Goal: Task Accomplishment & Management: Complete application form

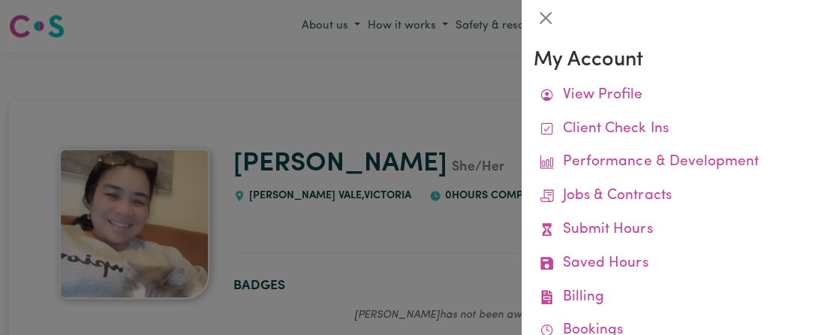
click at [249, 125] on div at bounding box center [410, 167] width 821 height 335
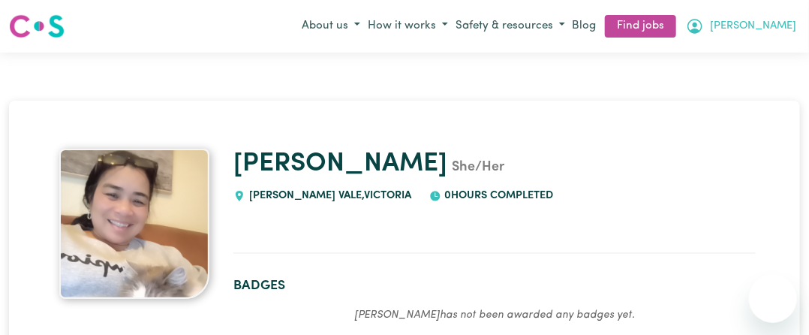
click at [767, 28] on button "[PERSON_NAME]" at bounding box center [741, 27] width 118 height 26
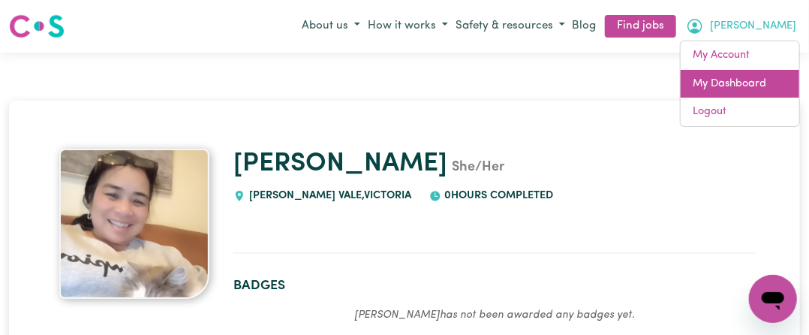
click at [731, 80] on link "My Dashboard" at bounding box center [739, 84] width 119 height 29
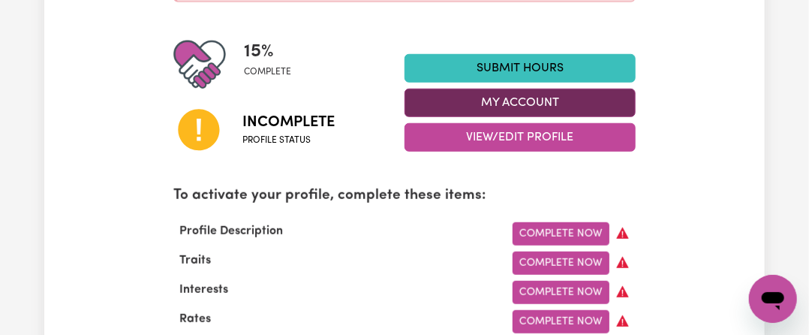
scroll to position [525, 0]
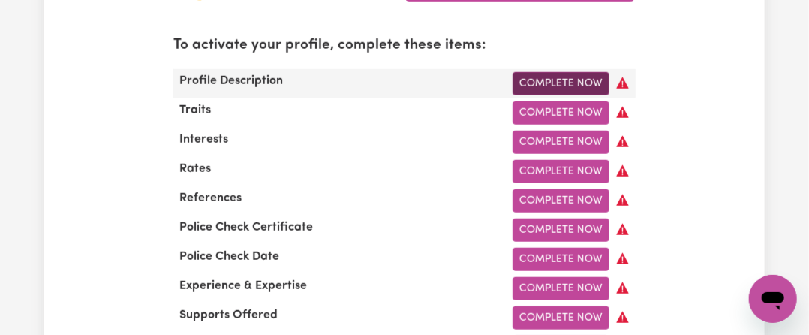
click at [593, 76] on link "Complete Now" at bounding box center [560, 83] width 97 height 23
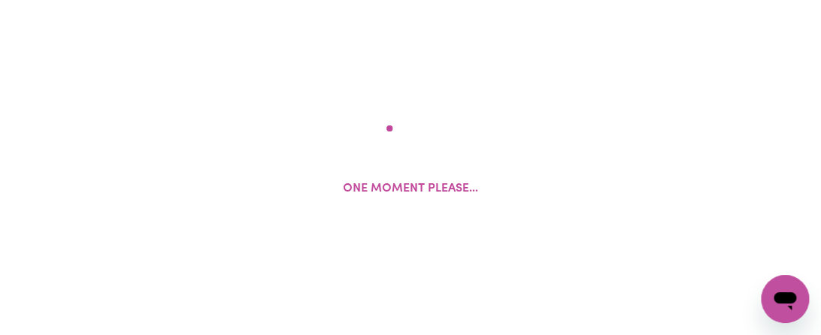
select select "[DEMOGRAPHIC_DATA]"
select select "Australian PR"
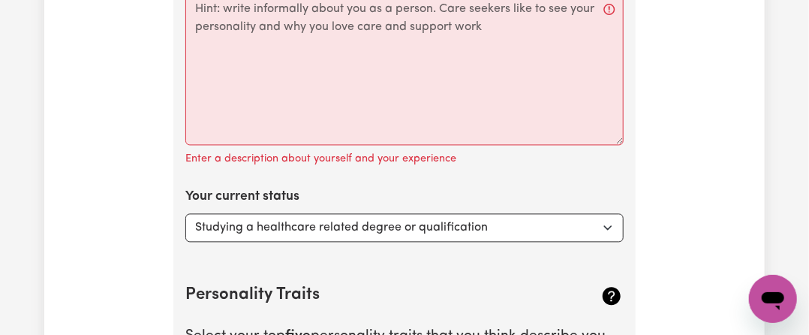
scroll to position [2925, 0]
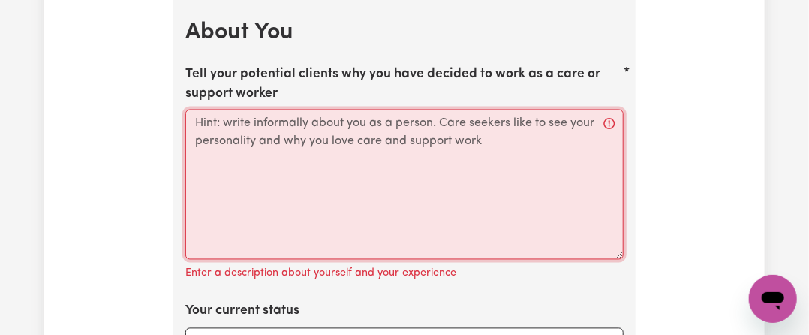
click at [463, 122] on textarea "Tell your potential clients why you have decided to work as a care or support w…" at bounding box center [404, 185] width 438 height 150
click at [462, 110] on textarea "Tell your potential clients why you have decided to work as a care or support w…" at bounding box center [404, 185] width 438 height 150
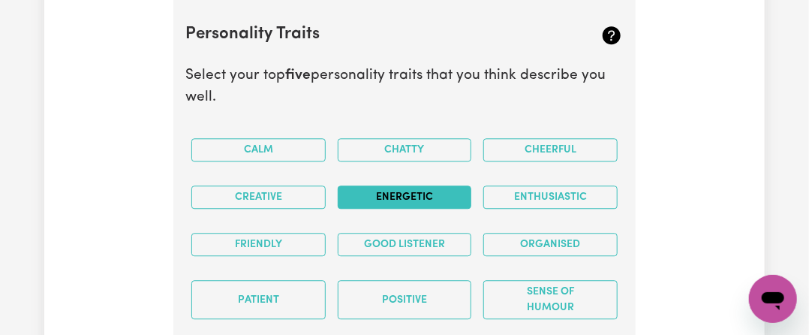
scroll to position [3000, 0]
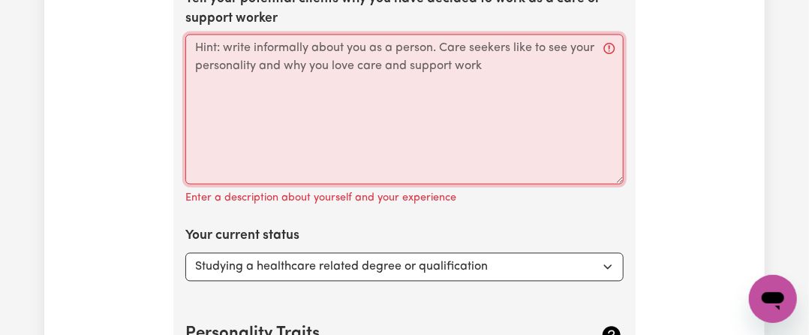
click at [439, 51] on textarea "Tell your potential clients why you have decided to work as a care or support w…" at bounding box center [404, 110] width 438 height 150
click at [571, 88] on textarea "Tell your potential clients why you have decided to work as a care or support w…" at bounding box center [404, 110] width 438 height 150
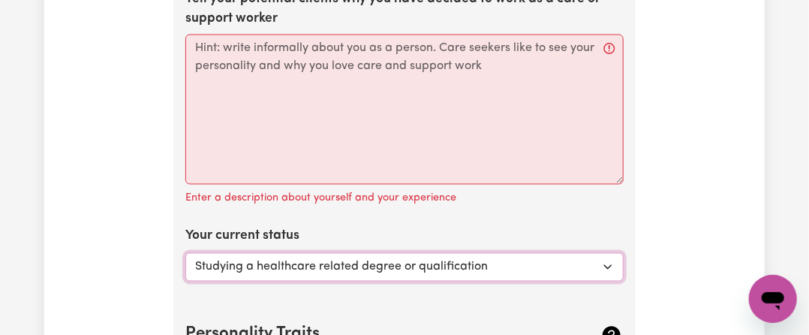
click at [530, 253] on select "Select... Studying a healthcare related degree or qualification Studying a non-…" at bounding box center [404, 267] width 438 height 29
select select "Looking for work - I just graduated"
click at [185, 253] on select "Select... Studying a healthcare related degree or qualification Studying a non-…" at bounding box center [404, 267] width 438 height 29
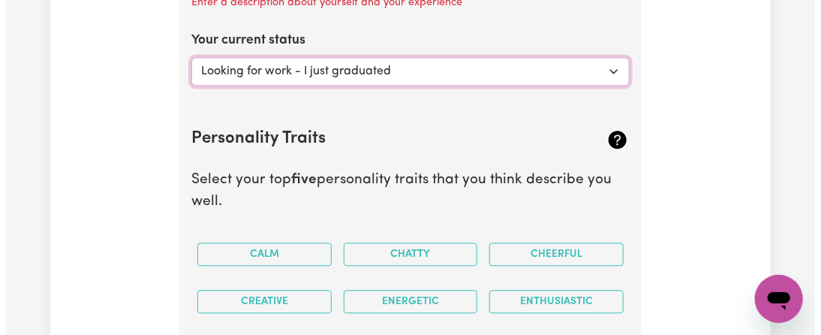
scroll to position [3301, 0]
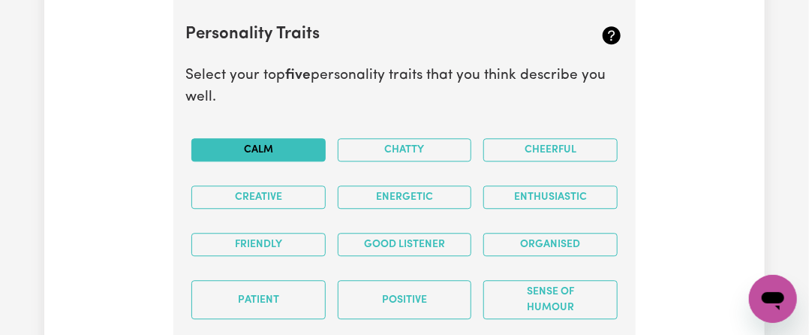
click at [277, 138] on button "Calm" at bounding box center [258, 149] width 134 height 23
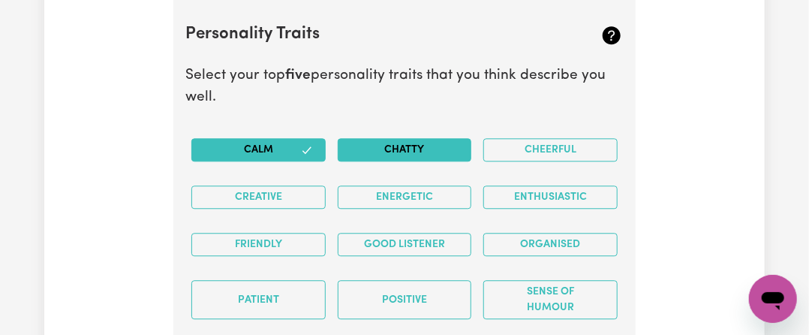
click at [450, 138] on button "Chatty" at bounding box center [405, 149] width 134 height 23
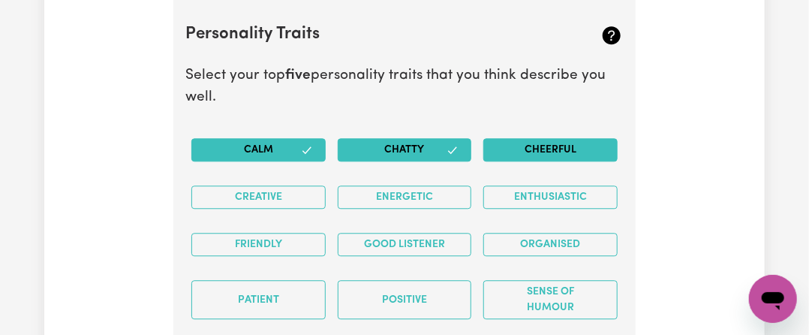
click at [528, 138] on button "Cheerful" at bounding box center [550, 149] width 134 height 23
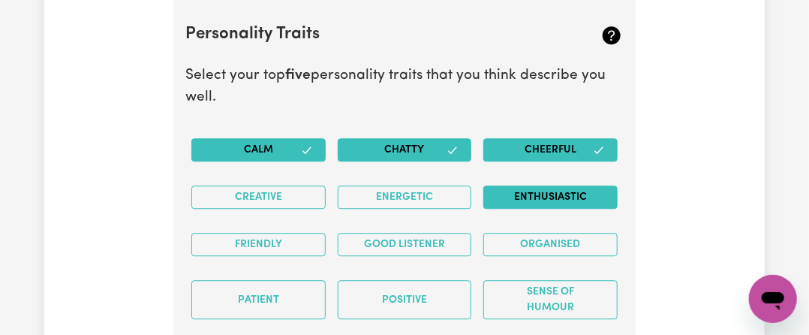
click at [535, 185] on button "Enthusiastic" at bounding box center [550, 196] width 134 height 23
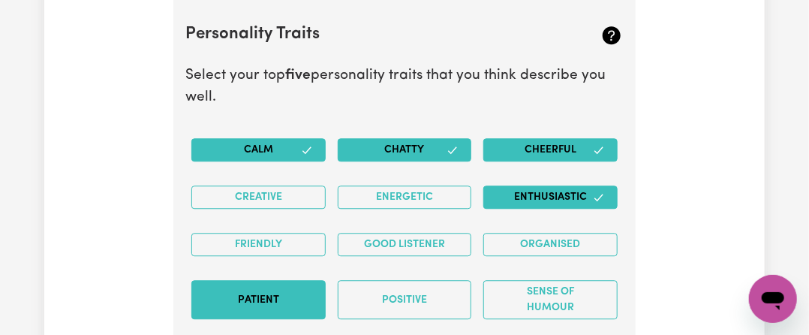
click at [323, 281] on button "Patient" at bounding box center [258, 299] width 134 height 39
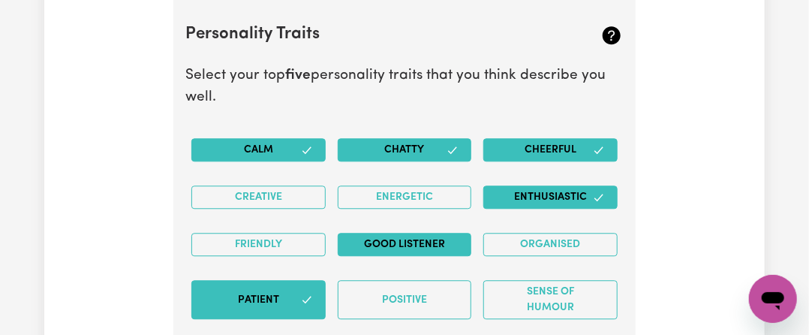
click at [410, 233] on button "Good Listener" at bounding box center [405, 244] width 134 height 23
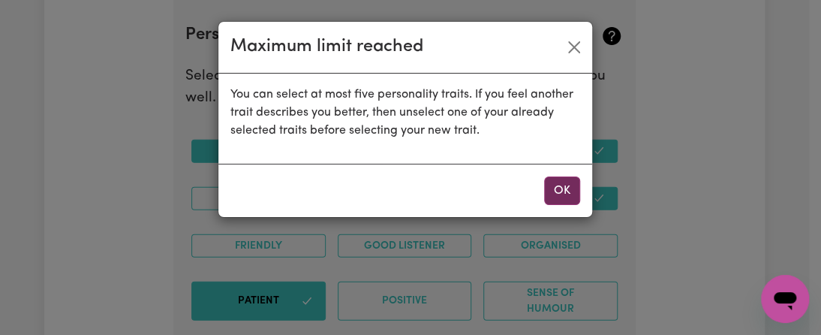
click at [557, 190] on button "OK" at bounding box center [562, 190] width 36 height 29
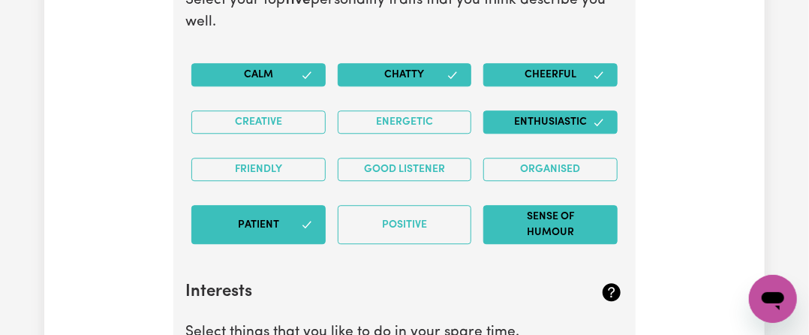
scroll to position [3601, 0]
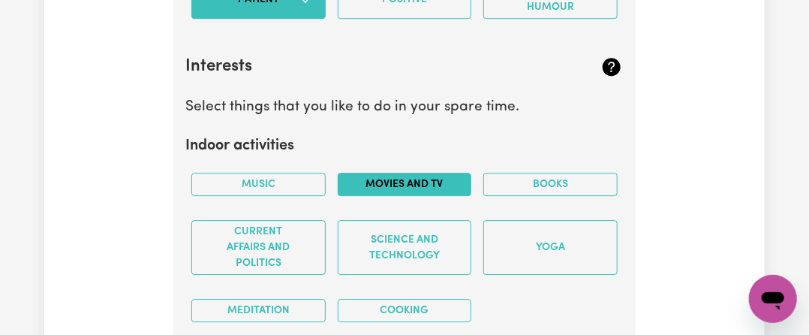
click at [400, 173] on button "Movies and TV" at bounding box center [405, 184] width 134 height 23
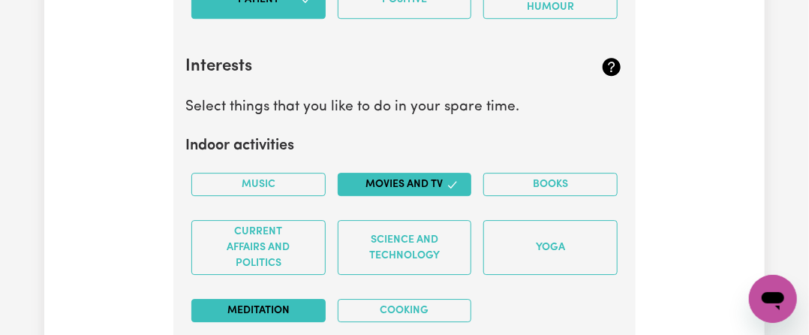
click at [287, 299] on button "Meditation" at bounding box center [258, 310] width 134 height 23
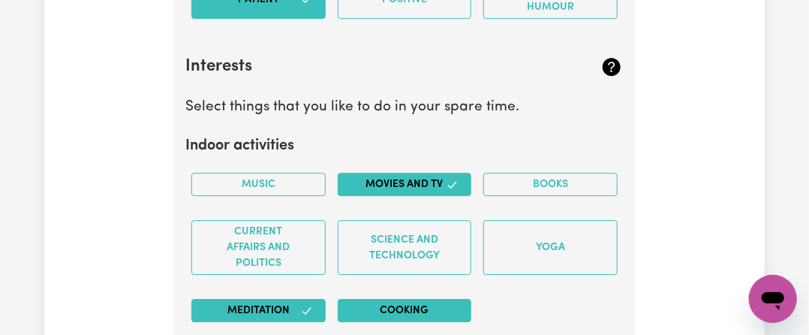
click at [367, 299] on button "Cooking" at bounding box center [405, 310] width 134 height 23
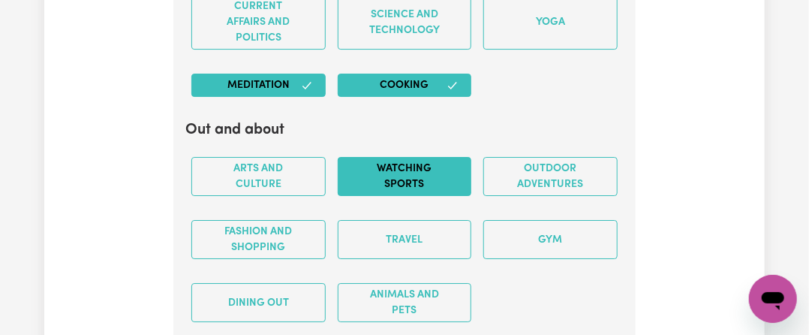
click at [369, 157] on button "Watching sports" at bounding box center [405, 176] width 134 height 39
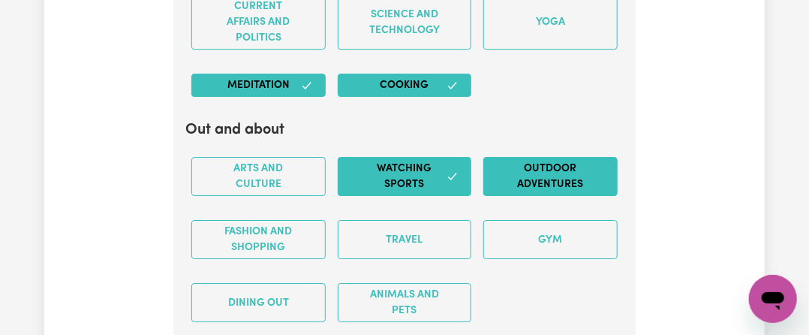
click at [518, 157] on button "Outdoor adventures" at bounding box center [550, 176] width 134 height 39
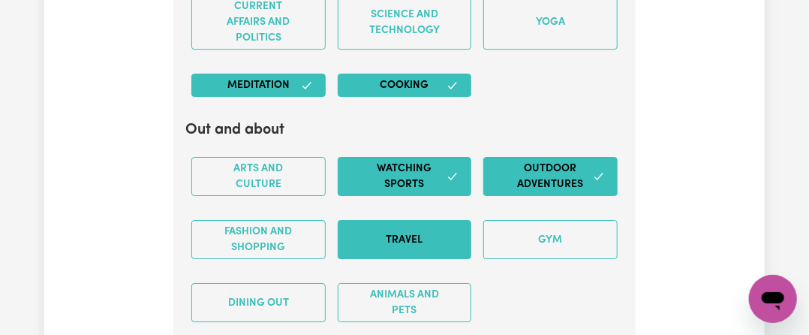
click at [404, 220] on button "Travel" at bounding box center [405, 239] width 134 height 39
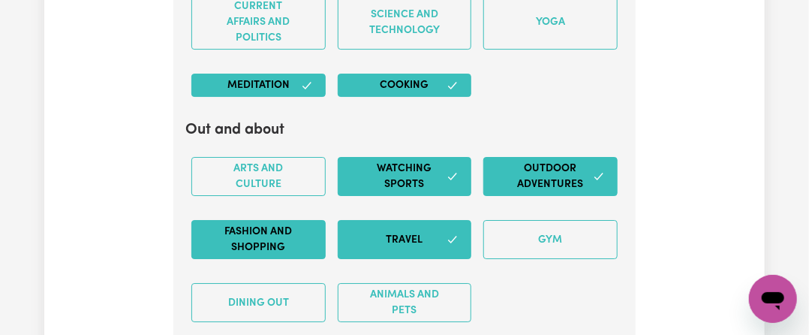
click at [231, 220] on button "Fashion and shopping" at bounding box center [258, 239] width 134 height 39
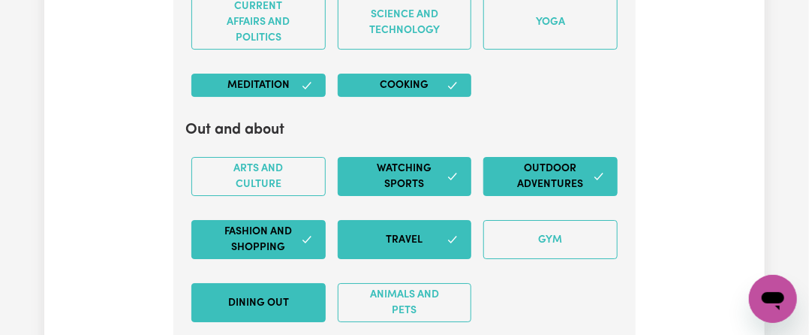
click at [240, 283] on button "Dining out" at bounding box center [258, 302] width 134 height 39
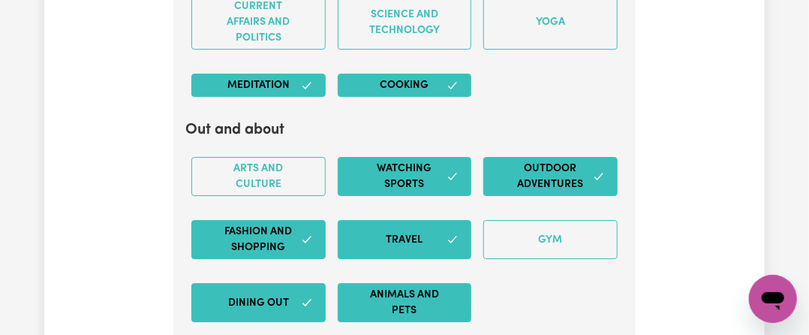
click at [391, 283] on button "Animals and pets" at bounding box center [405, 302] width 134 height 39
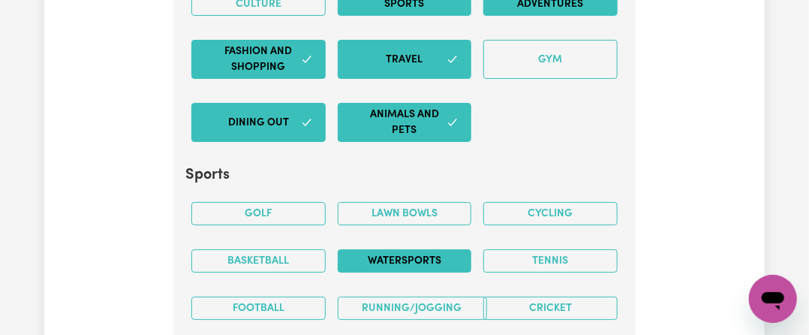
scroll to position [4051, 0]
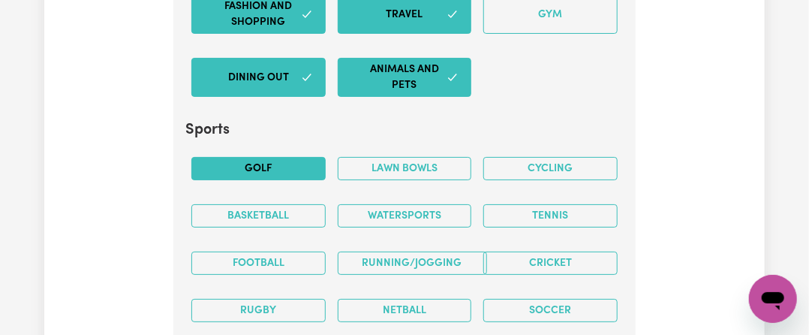
click at [211, 157] on button "Golf" at bounding box center [258, 168] width 134 height 23
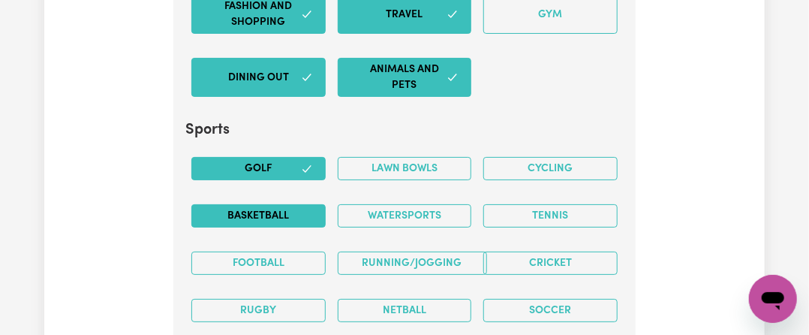
click at [221, 204] on button "Basketball" at bounding box center [258, 215] width 134 height 23
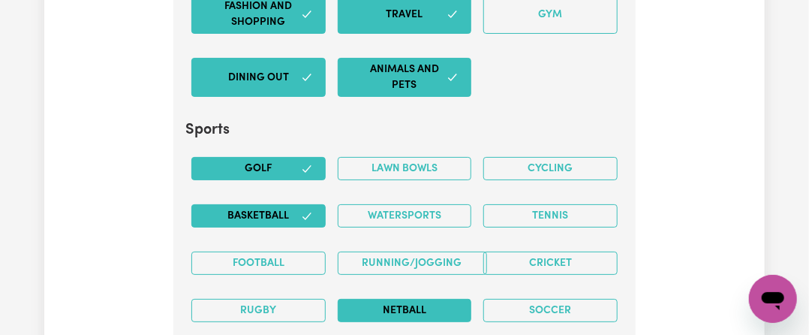
click at [396, 299] on button "Netball" at bounding box center [405, 310] width 134 height 23
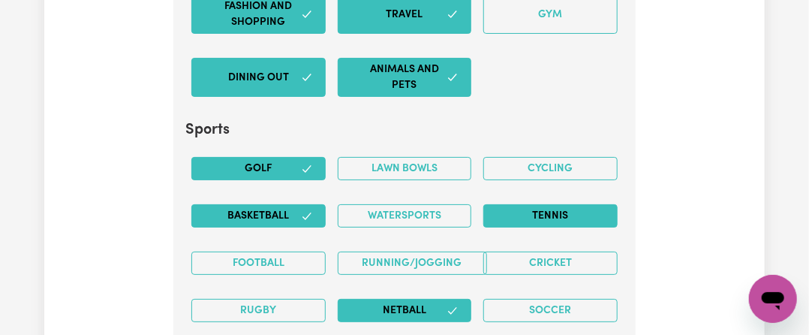
click at [532, 204] on button "Tennis" at bounding box center [550, 215] width 134 height 23
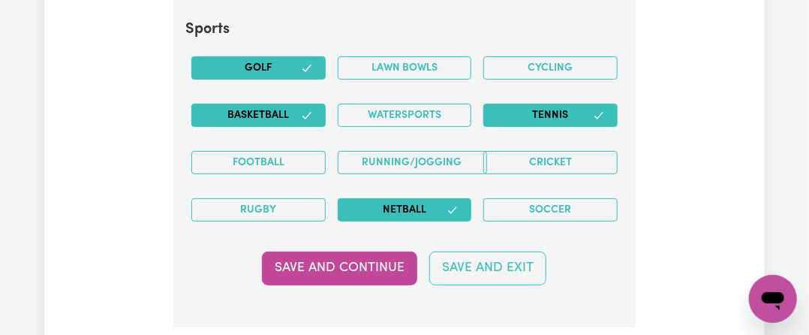
scroll to position [4276, 0]
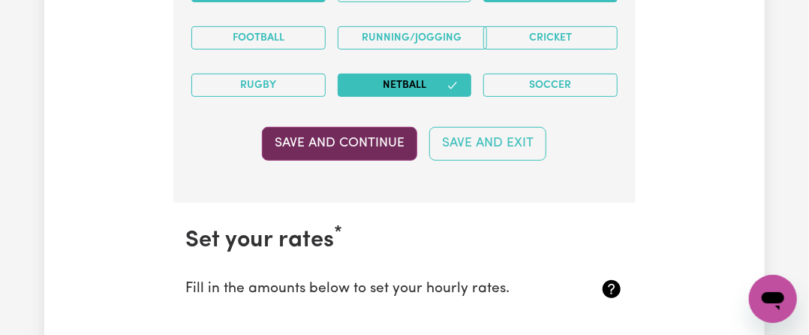
click at [286, 127] on button "Save and Continue" at bounding box center [339, 143] width 155 height 33
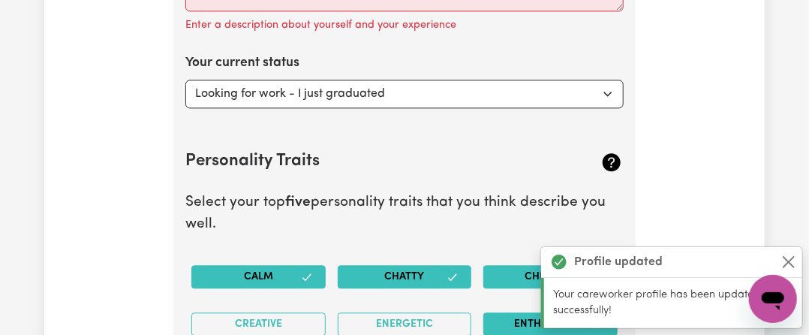
scroll to position [2874, 0]
